Goal: Transaction & Acquisition: Obtain resource

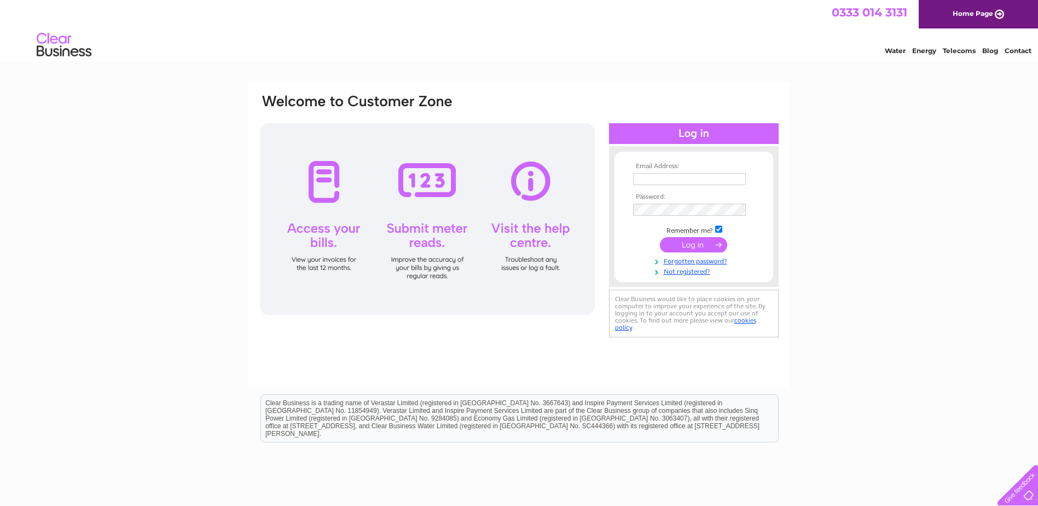
click at [655, 178] on input "text" at bounding box center [689, 179] width 113 height 12
type input "[EMAIL_ADDRESS][DOMAIN_NAME]"
click at [686, 248] on input "submit" at bounding box center [693, 244] width 67 height 15
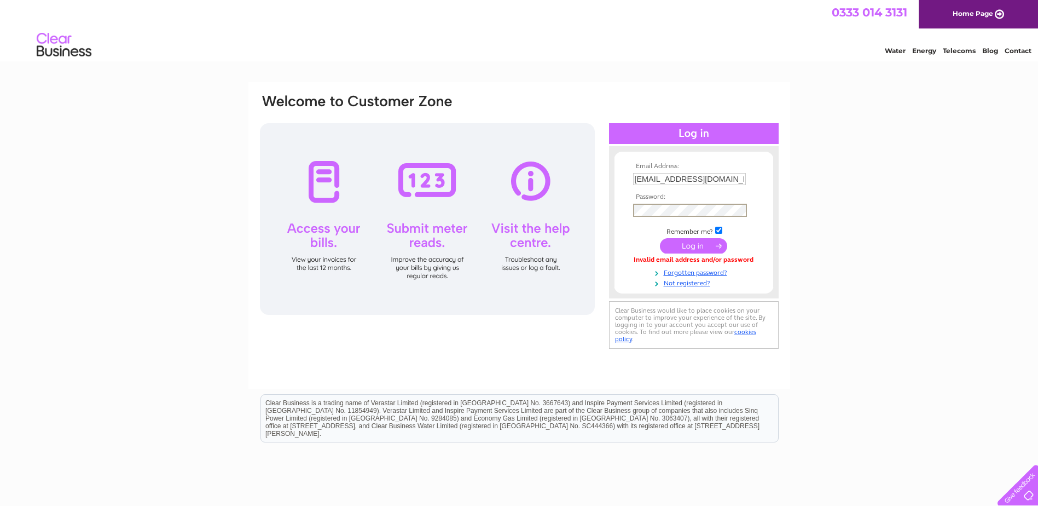
click at [680, 244] on input "submit" at bounding box center [693, 245] width 67 height 15
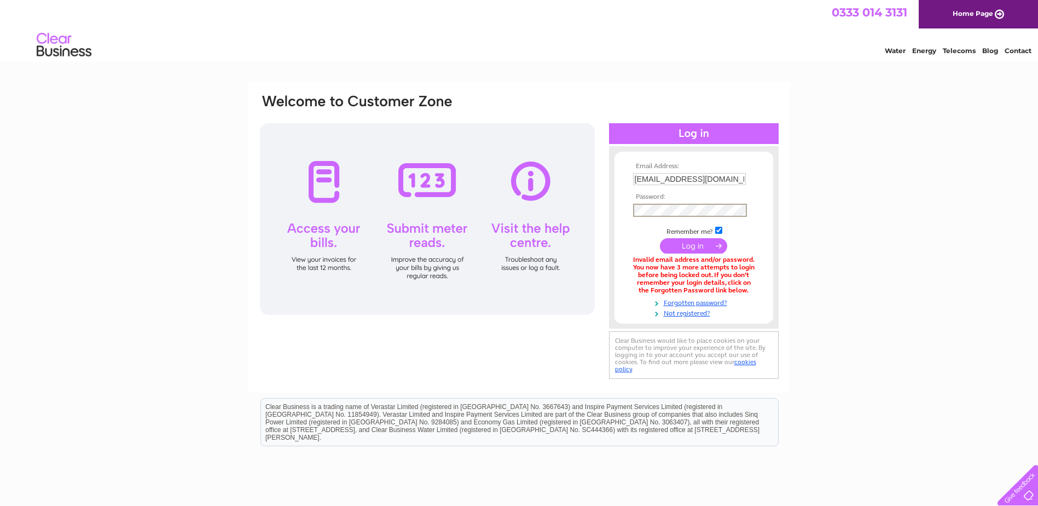
click at [680, 245] on input "submit" at bounding box center [693, 245] width 67 height 15
click at [505, 213] on div "Email Address: thevets@meadowsvets.co.uk Password:" at bounding box center [519, 237] width 521 height 288
click at [682, 246] on input "submit" at bounding box center [693, 245] width 67 height 15
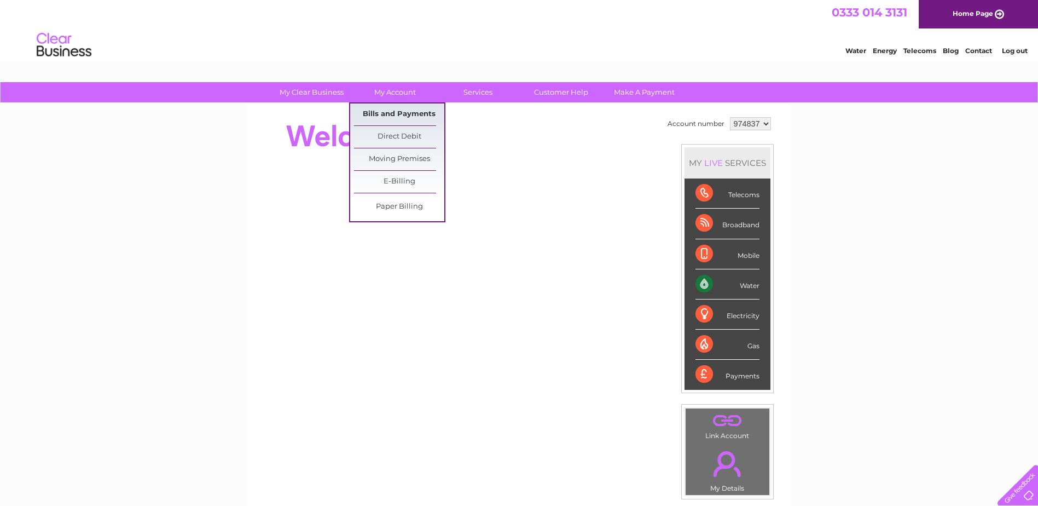
click at [402, 111] on link "Bills and Payments" at bounding box center [399, 114] width 90 height 22
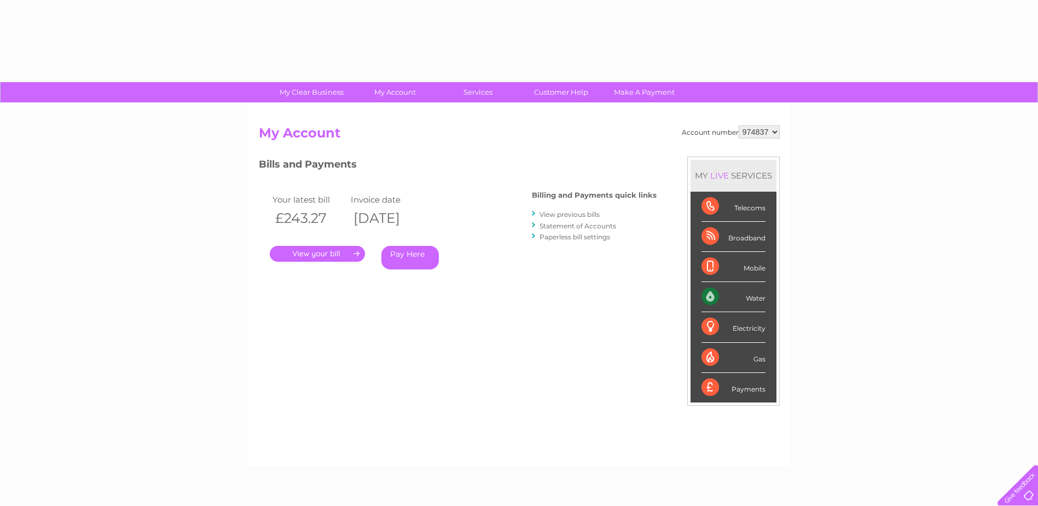
click at [412, 177] on div "Bills and Payments Billing and Payments quick links View previous bills Stateme…" at bounding box center [458, 221] width 398 height 129
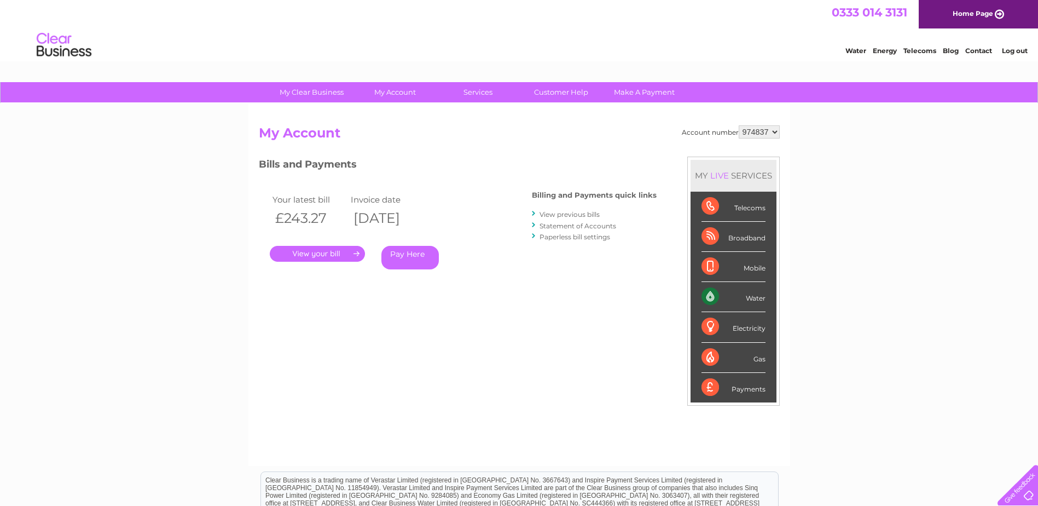
click at [305, 251] on link "." at bounding box center [317, 254] width 95 height 16
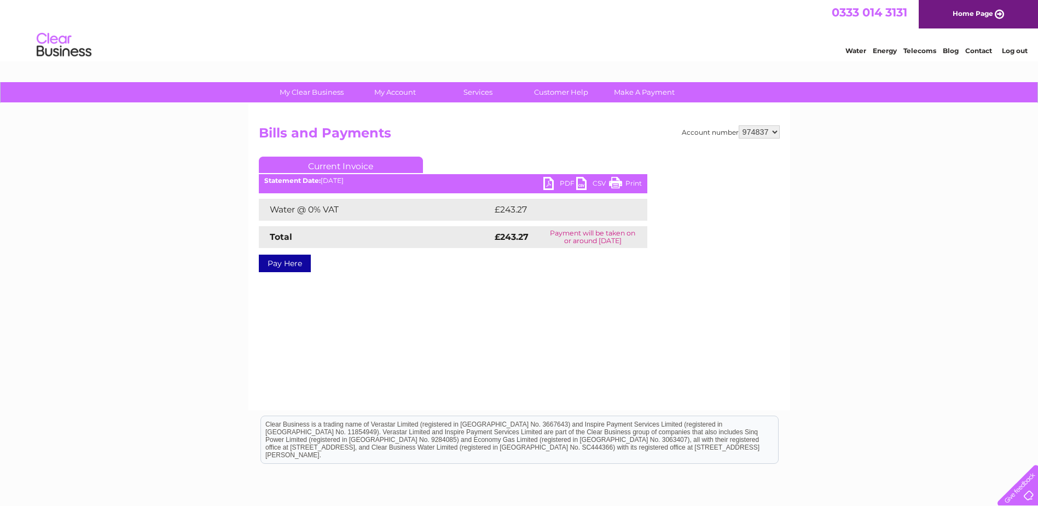
click at [550, 183] on link "PDF" at bounding box center [559, 185] width 33 height 16
click at [549, 183] on link "PDF" at bounding box center [559, 185] width 33 height 16
click at [773, 129] on select "974837 974839" at bounding box center [759, 131] width 41 height 13
select select "974839"
click at [739, 125] on select "974837 974839" at bounding box center [759, 131] width 41 height 13
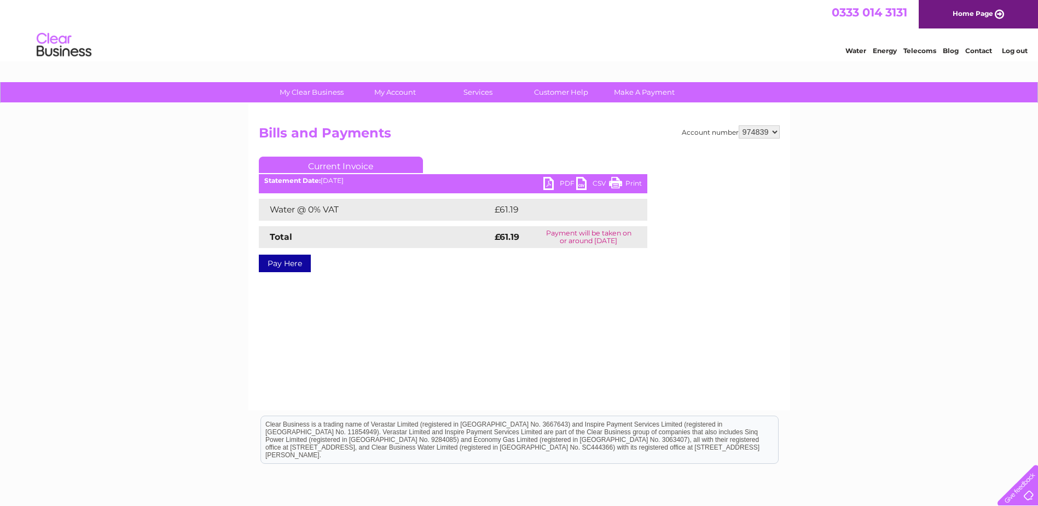
click at [551, 181] on link "PDF" at bounding box center [559, 185] width 33 height 16
click at [1021, 52] on link "Log out" at bounding box center [1015, 51] width 26 height 8
